Goal: Task Accomplishment & Management: Manage account settings

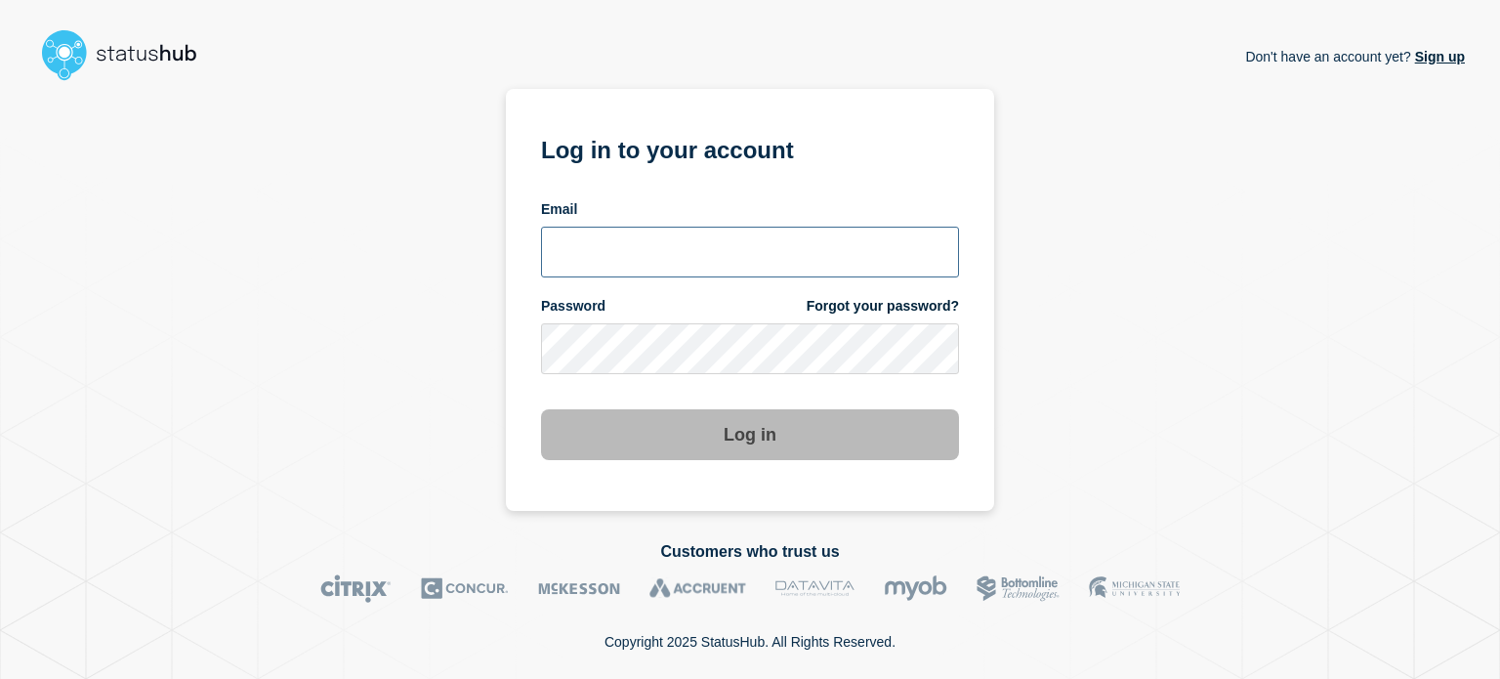
type input "[EMAIL_ADDRESS][DOMAIN_NAME]"
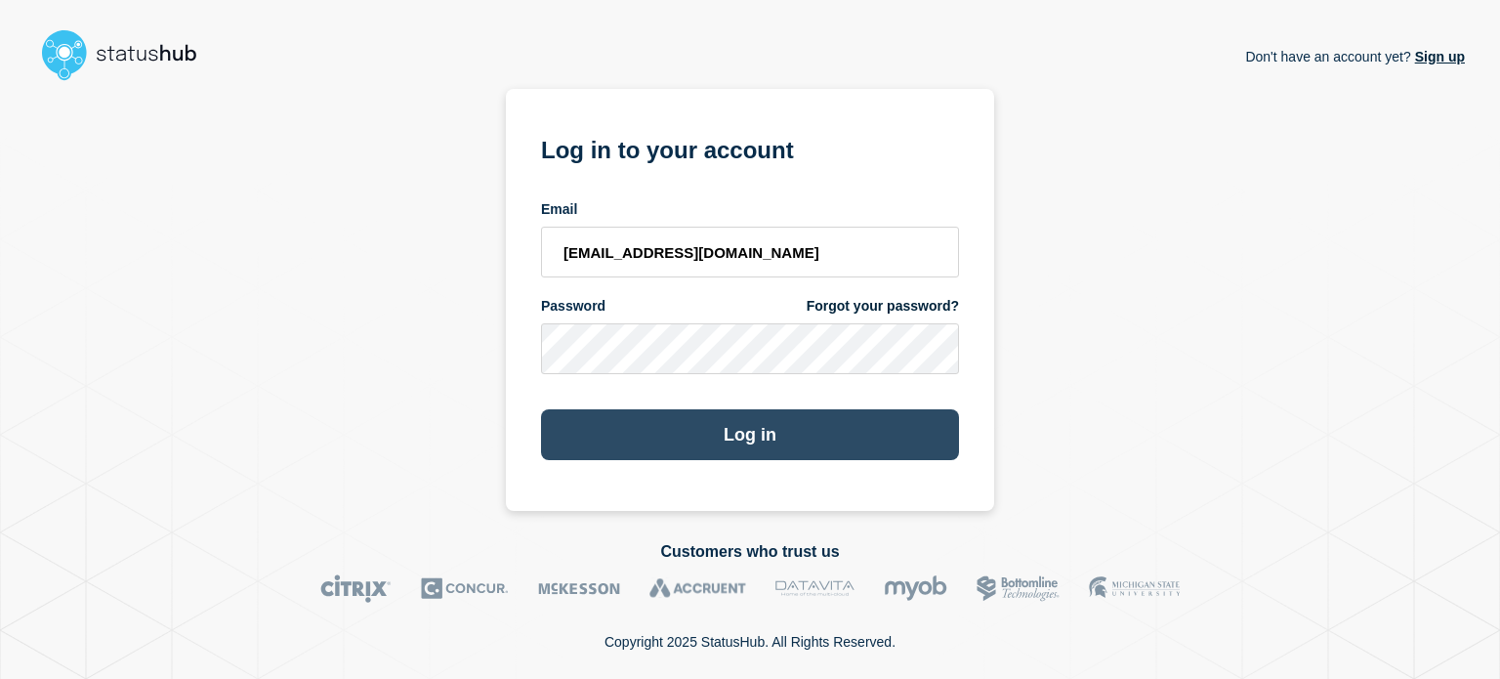
click at [691, 436] on button "Log in" at bounding box center [750, 434] width 418 height 51
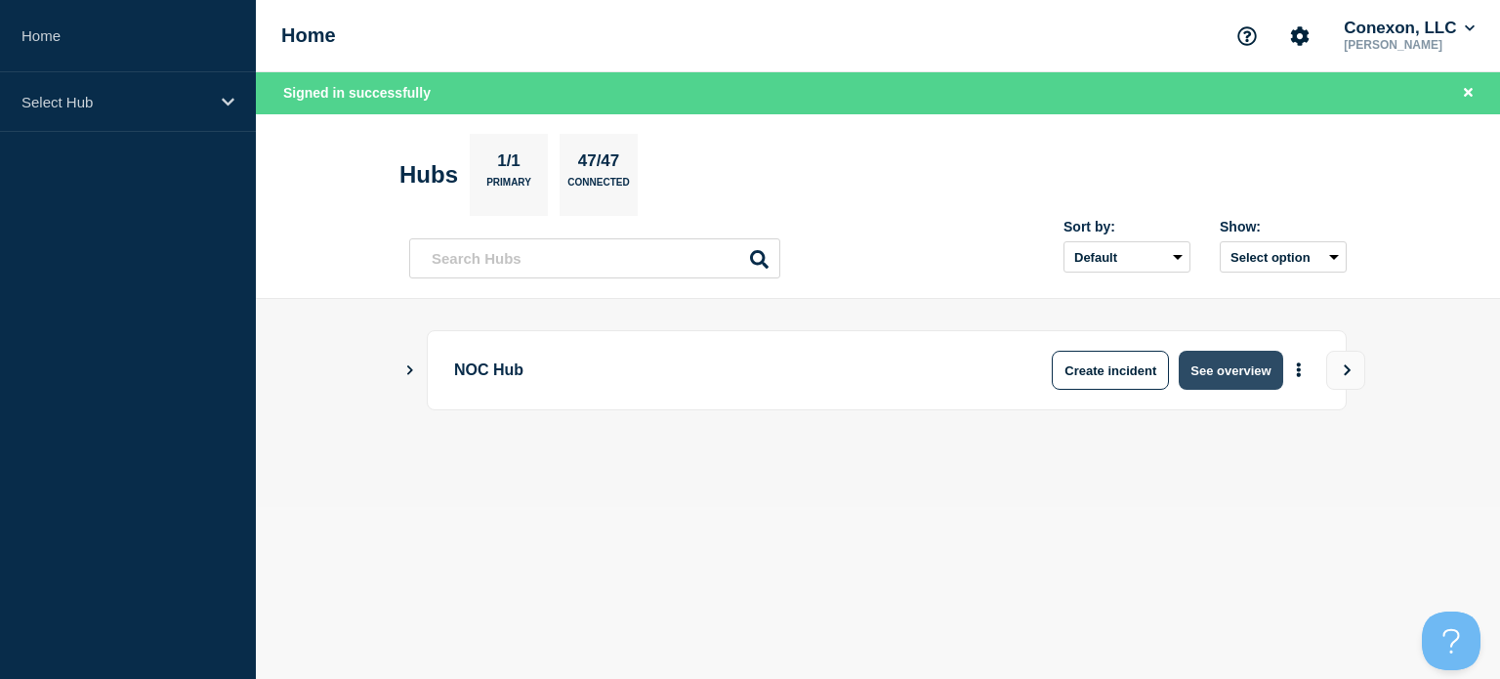
click at [1257, 374] on button "See overview" at bounding box center [1229, 369] width 103 height 39
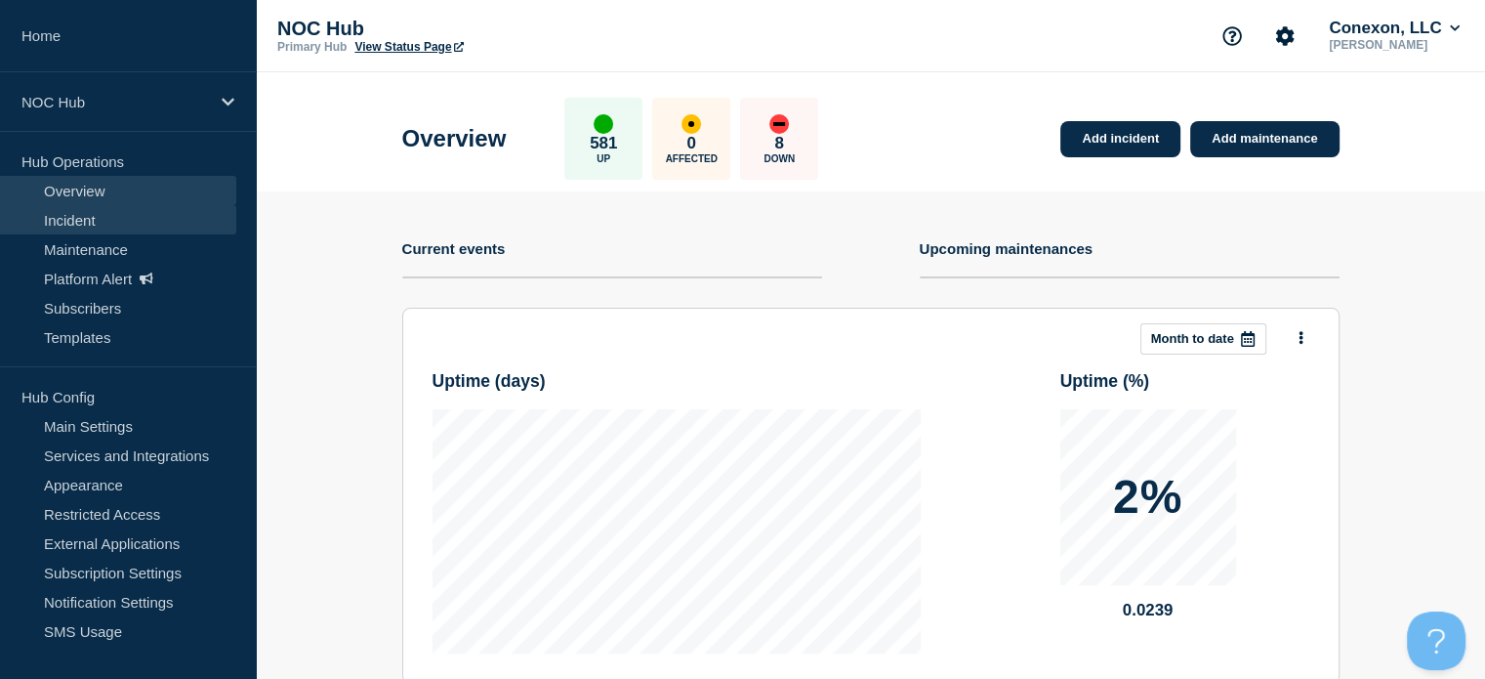
click at [87, 219] on link "Incident" at bounding box center [118, 219] width 236 height 29
